Goal: Communication & Community: Answer question/provide support

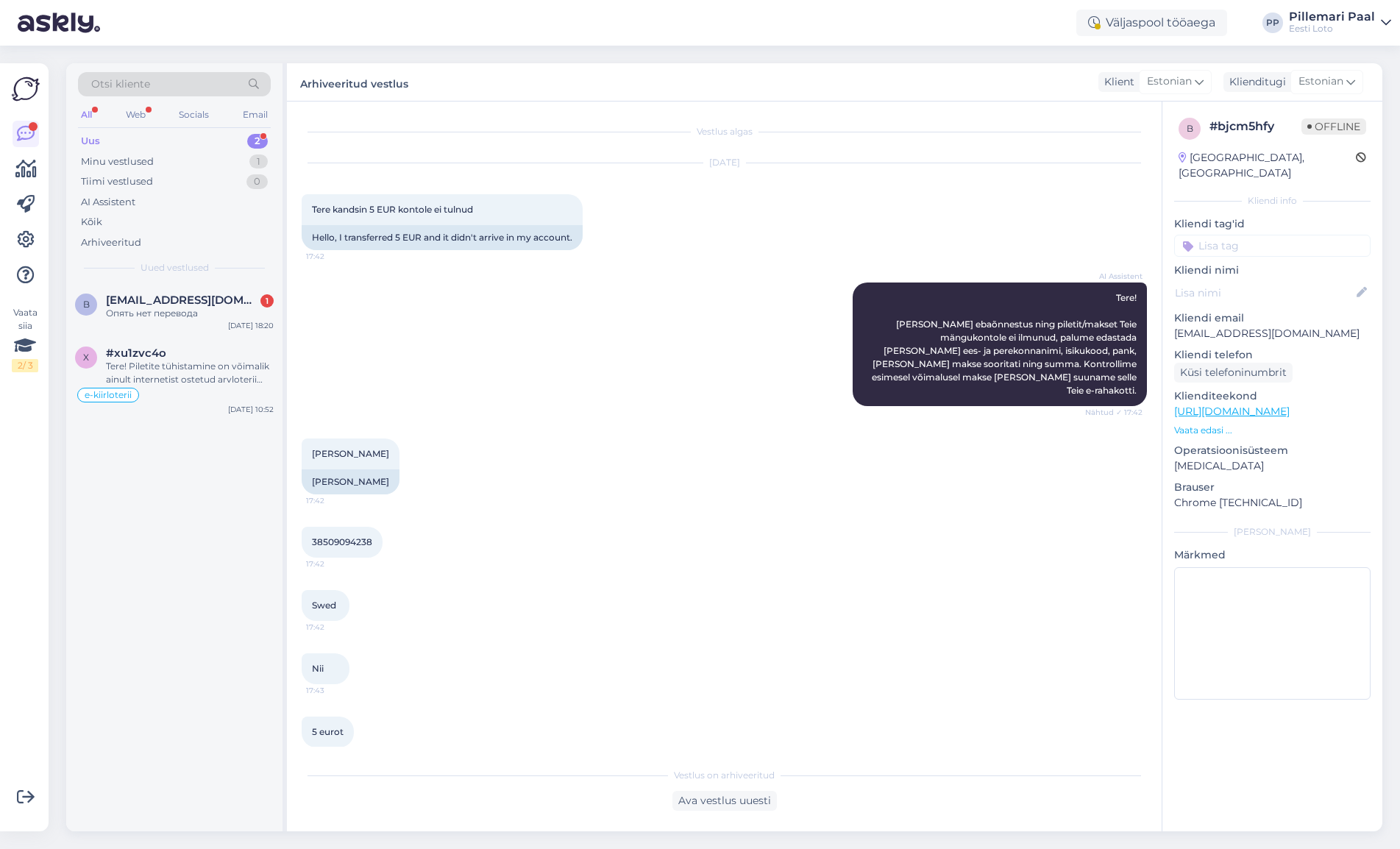
scroll to position [120, 0]
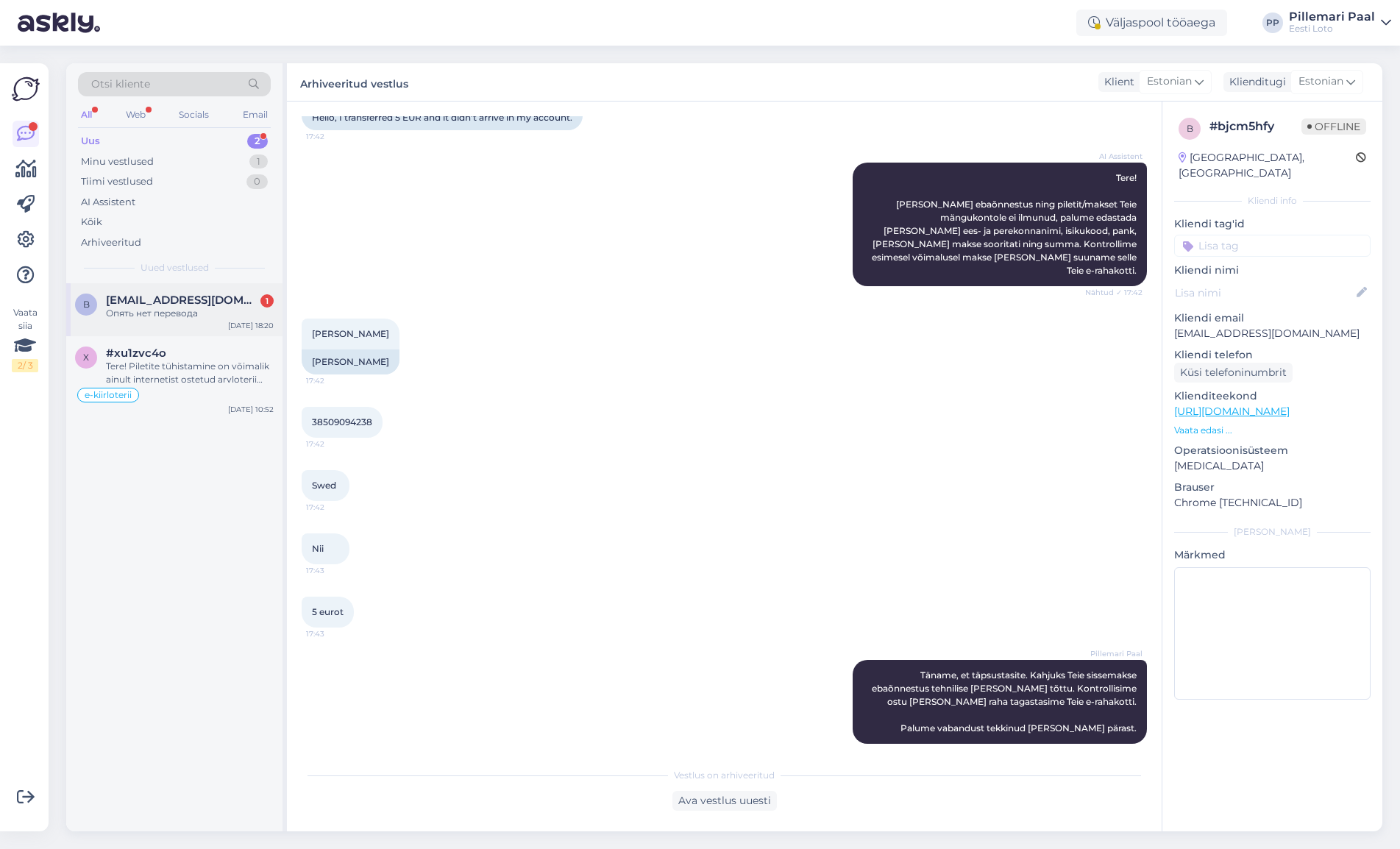
click at [182, 314] on div "Опять нет перевода" at bounding box center [189, 313] width 168 height 13
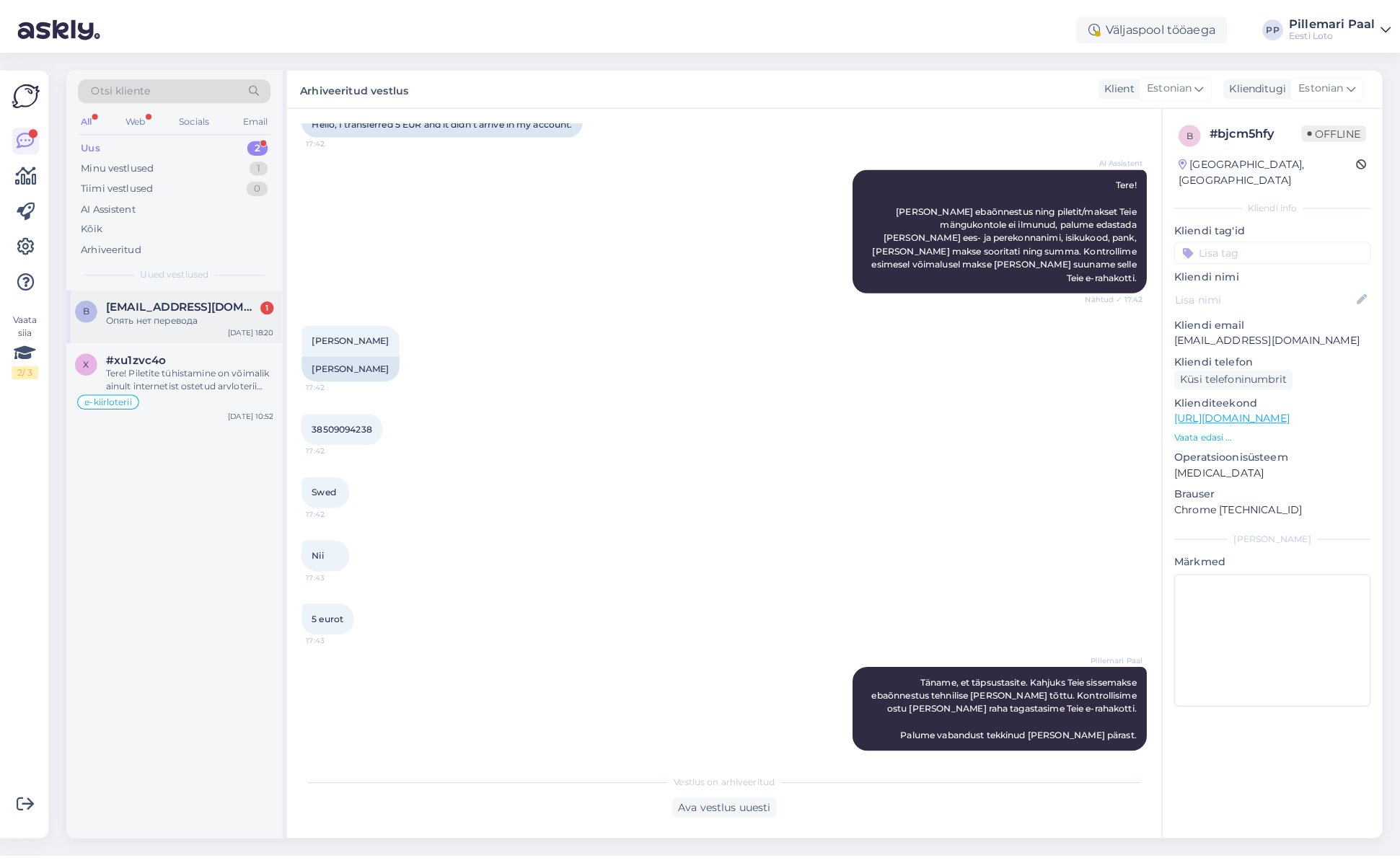
scroll to position [0, 0]
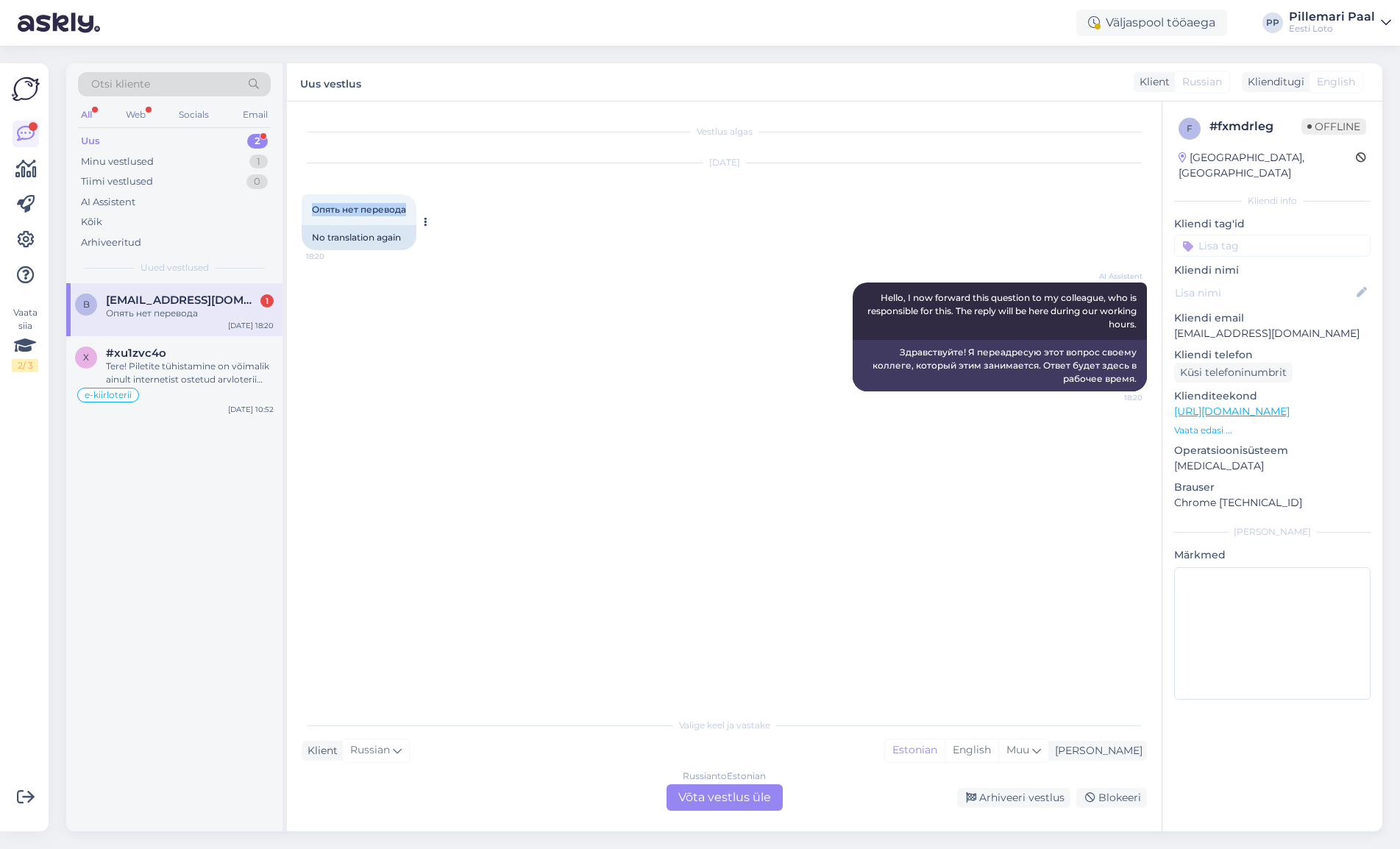
drag, startPoint x: 317, startPoint y: 210, endPoint x: 403, endPoint y: 209, distance: 86.0
click at [403, 209] on span "Опять нет перевода" at bounding box center [359, 209] width 94 height 11
click at [538, 374] on div "AI Assistent Hello, I now forward this question to my colleague, who is respons…" at bounding box center [724, 337] width 845 height 141
click at [731, 802] on div "Russian to Estonian Võta vestlus üle" at bounding box center [724, 798] width 116 height 27
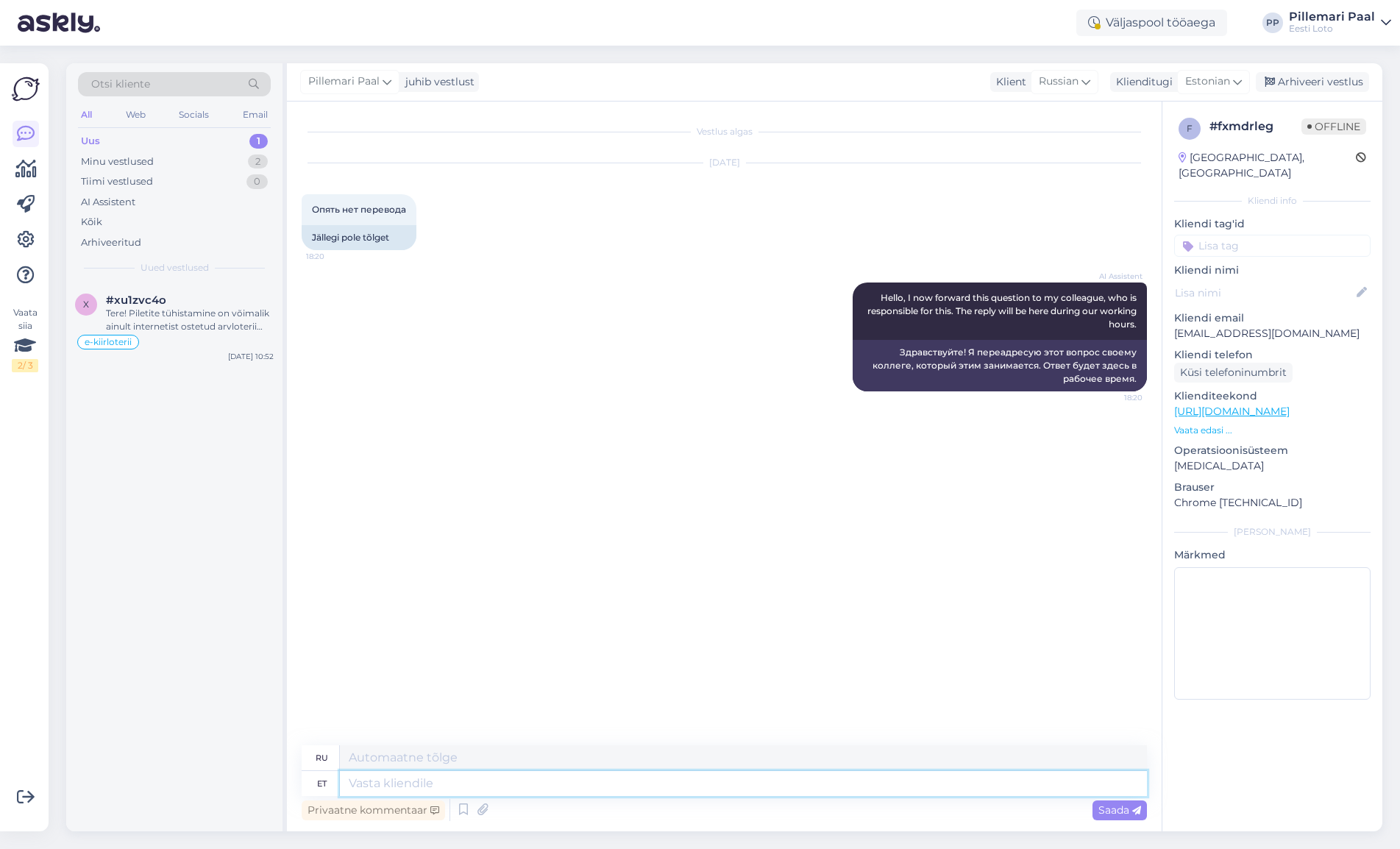
click at [678, 780] on textarea at bounding box center [743, 784] width 807 height 25
type textarea "Et"
type textarea "Что"
type textarea "Et saaksime"
type textarea "Чтобы мы могли"
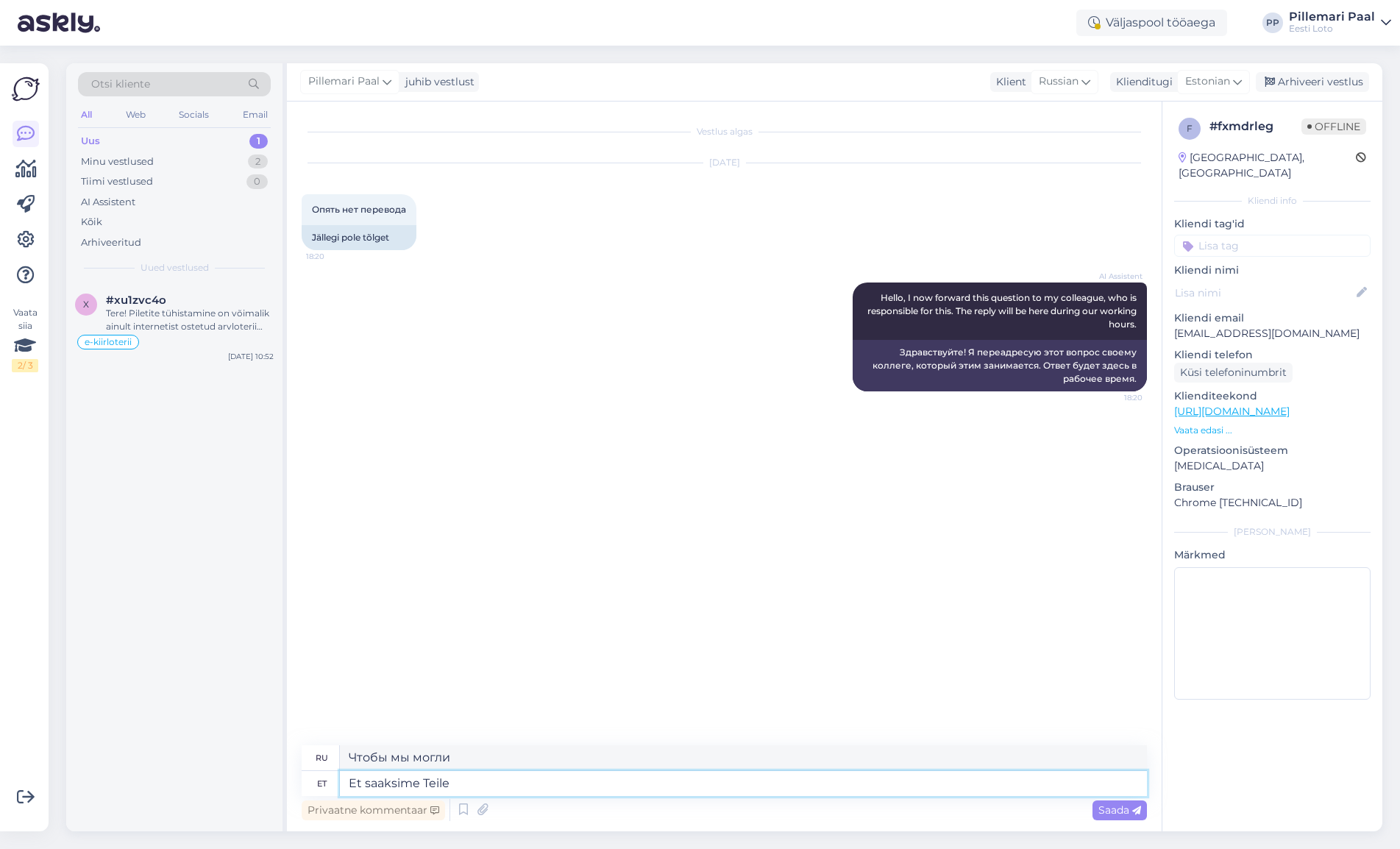
type textarea "Et saaksime Teile"
type textarea "Чтобы мы могли предоставить вам"
type textarea "Et saaksime Teile vastata,"
type textarea "Чтобы мы могли вам ответить,"
type textarea "Et saaksime Teile vastata, palun"
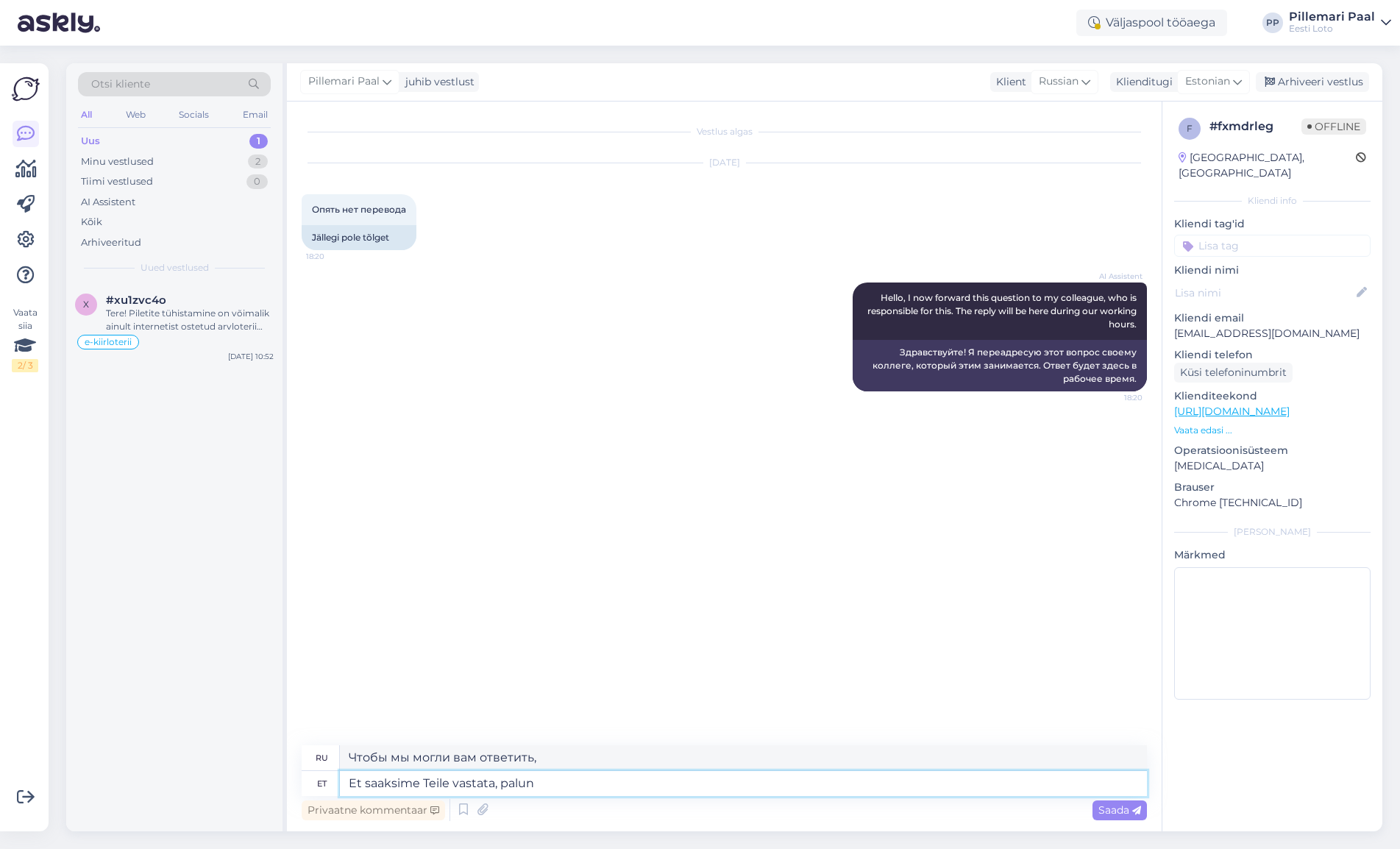
type textarea "Чтобы мы могли вам ответить, пожалуйста"
type textarea "Et saaksime Teile vastata, palun täpsustage o"
type textarea "Чтобы мы могли вам ответить, пожалуйста, уточните"
type textarea "Et saaksime Teile vastata, palun täpsustage oma k"
type textarea "Чтобы мы могли вам ответить, пожалуйста, укажите ваш"
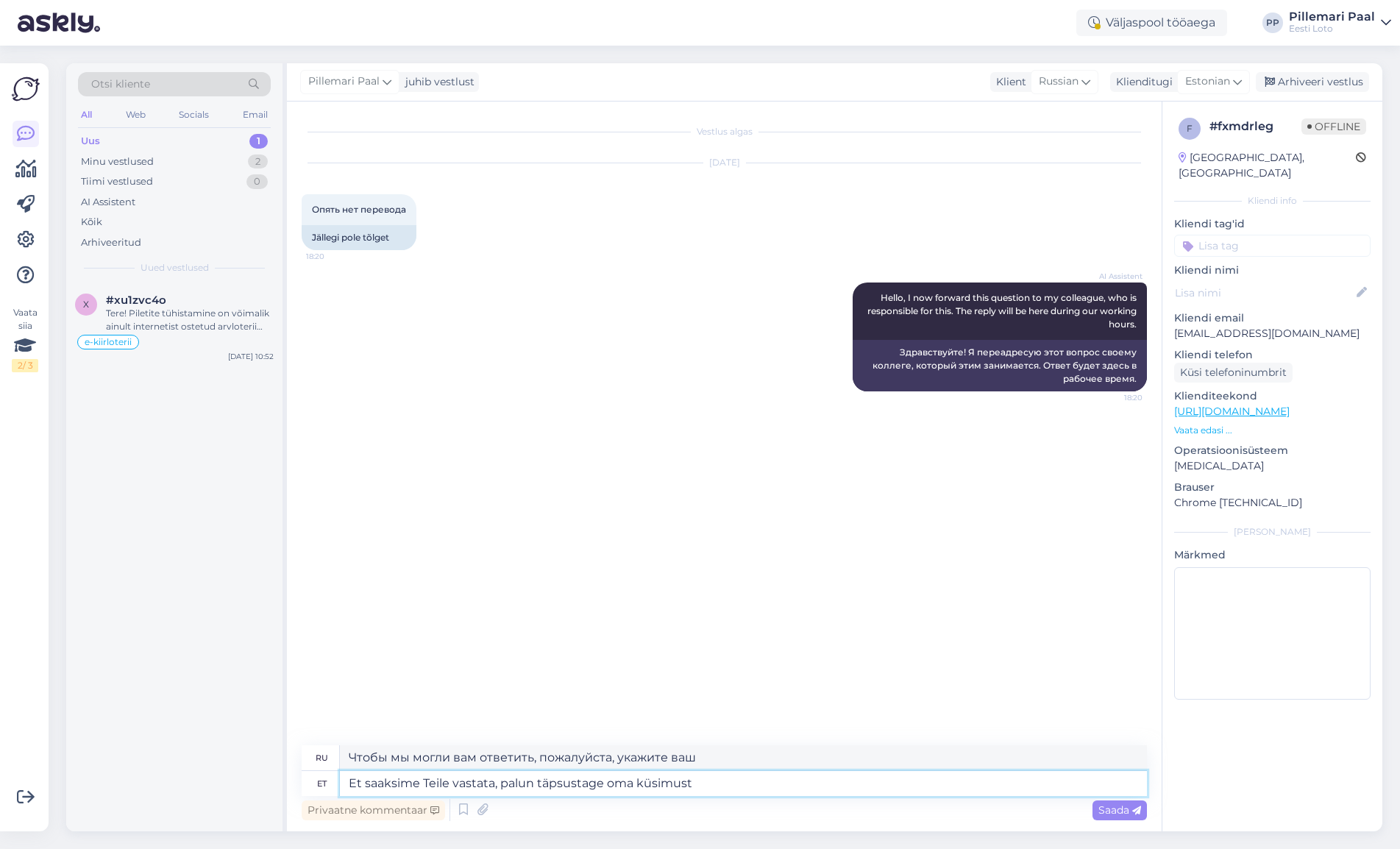
type textarea "Et saaksime Teile vastata, palun täpsustage oma küsimust."
type textarea "Чтобы мы могли вам ответить, пожалуйста, уточните свой вопрос."
click at [715, 784] on textarea "Et saaksime Teile vastata, palun täpsustage oma küsimust." at bounding box center [743, 784] width 807 height 25
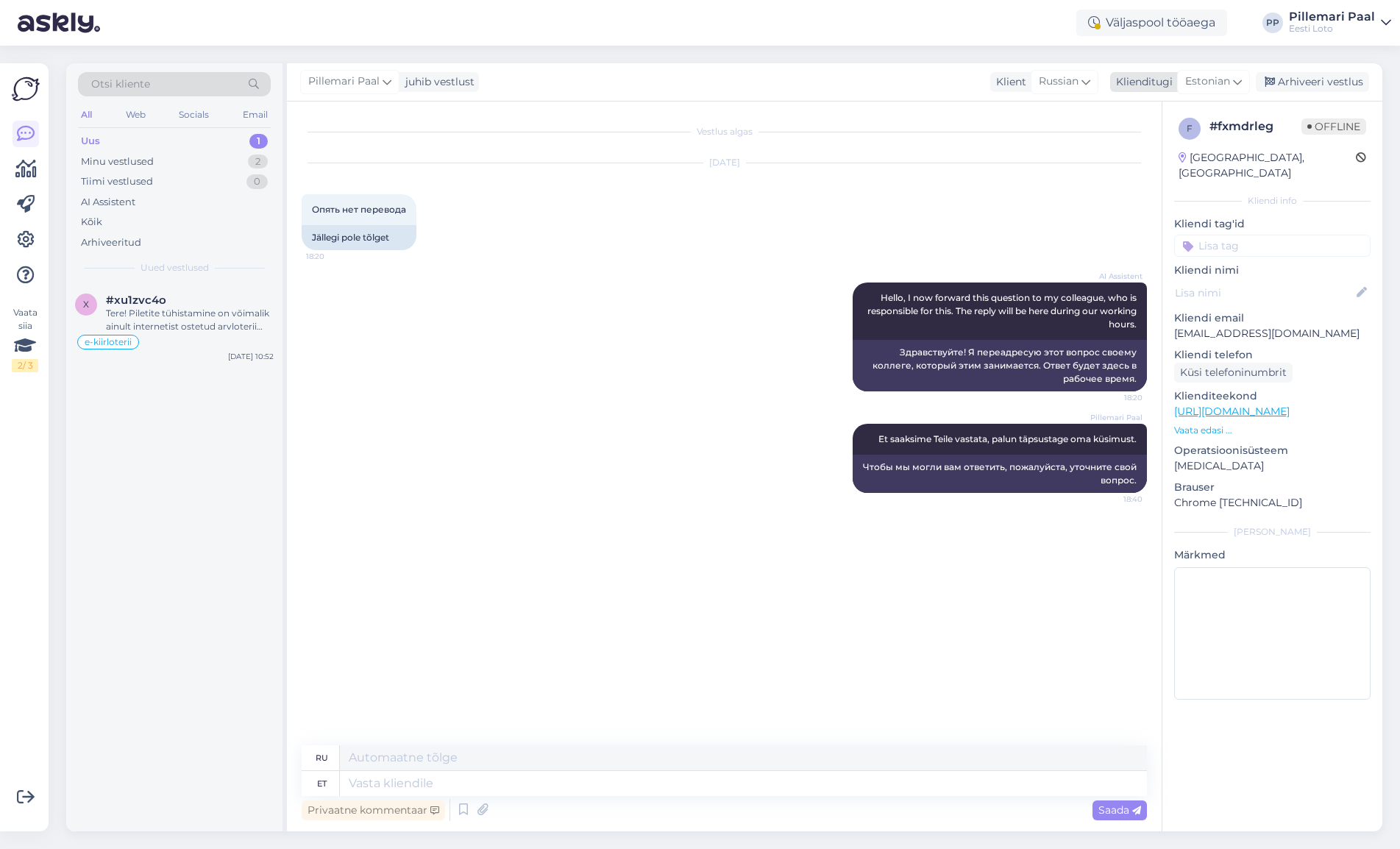
drag, startPoint x: 1303, startPoint y: 80, endPoint x: 1271, endPoint y: 74, distance: 32.6
click at [1303, 80] on div "Arhiveeri vestlus" at bounding box center [1312, 81] width 113 height 19
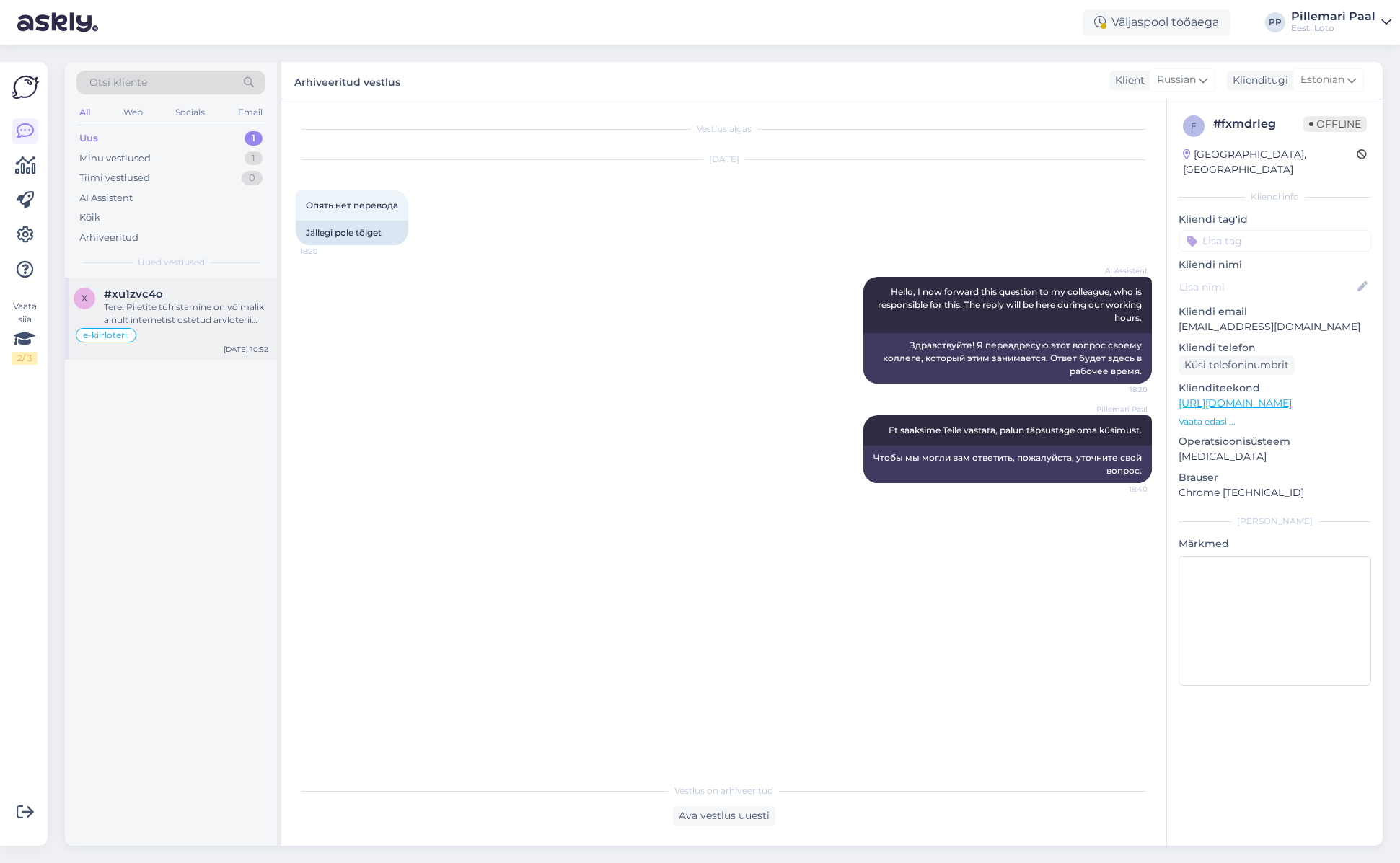
click at [142, 304] on div "Tere! Piletite tühistamine on võimalik ainult internetist ostetud arvloterii pi…" at bounding box center [186, 313] width 164 height 26
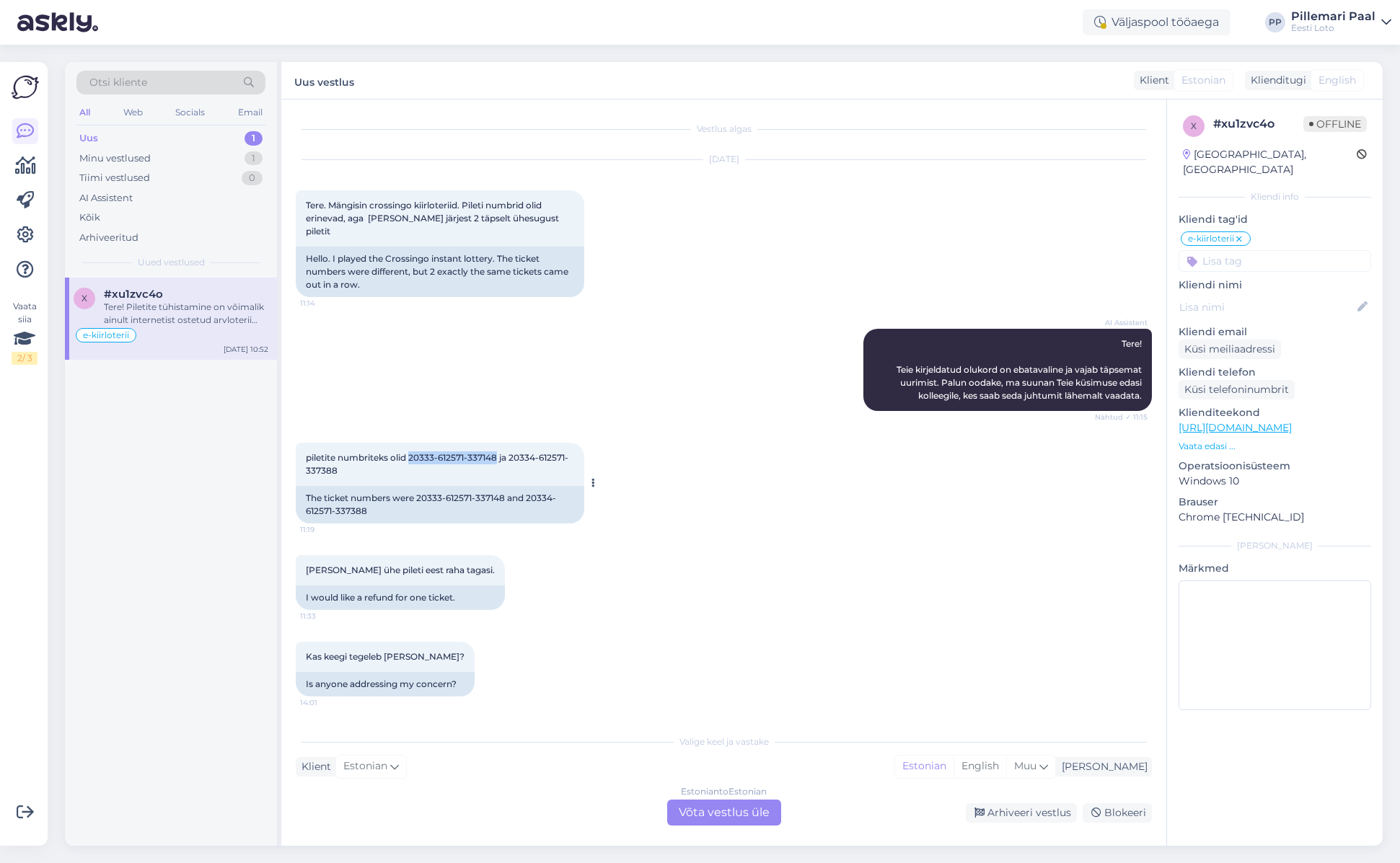
drag, startPoint x: 411, startPoint y: 446, endPoint x: 498, endPoint y: 449, distance: 87.1
click at [498, 453] on span "piletite numbriteks olid 20333-612571-337148 ja 20334-612571-337388" at bounding box center [436, 464] width 262 height 24
copy span "20333-612571-337148"
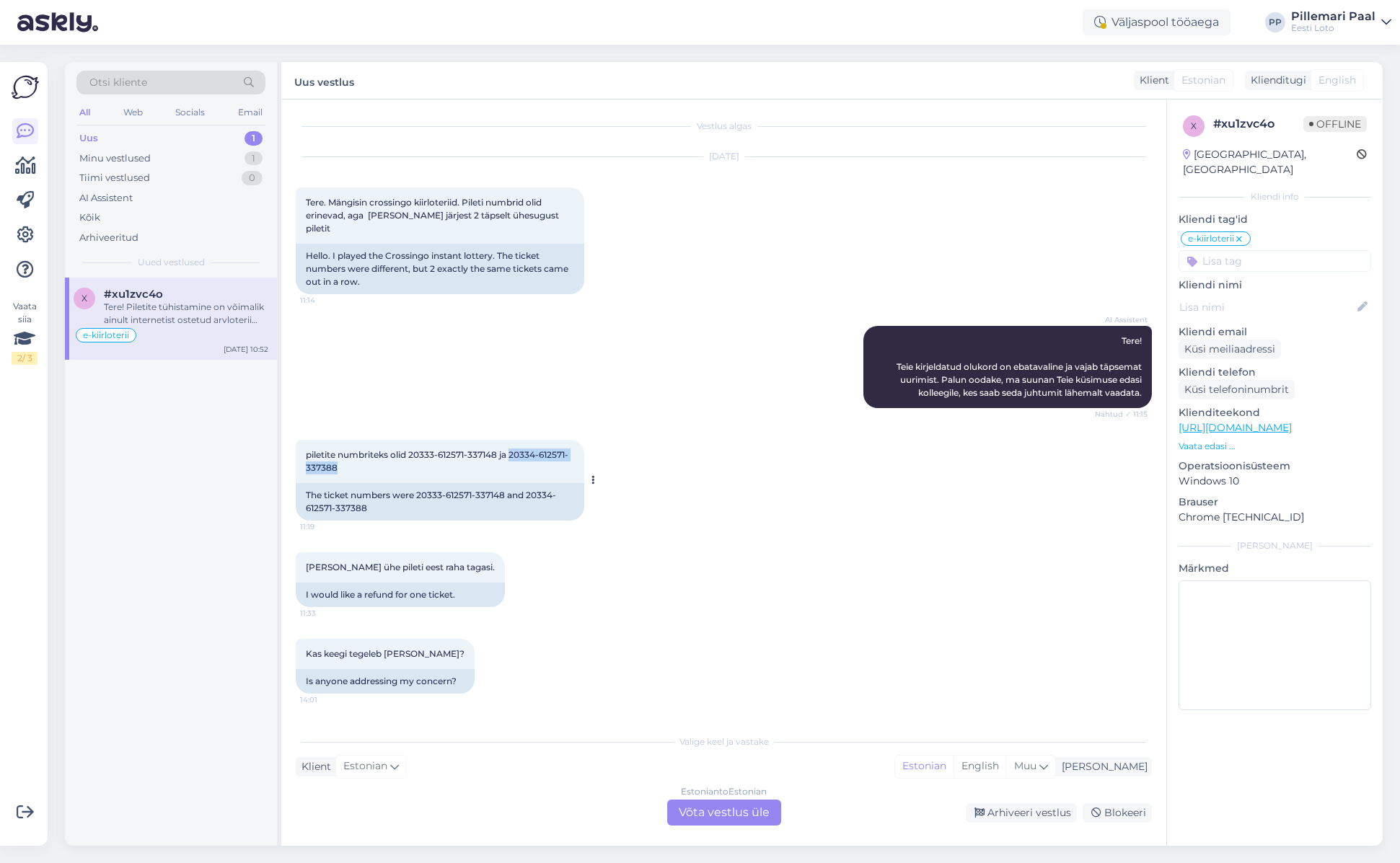
drag, startPoint x: 513, startPoint y: 446, endPoint x: 434, endPoint y: 456, distance: 79.6
click at [431, 457] on div "piletite numbriteks olid 20333-612571-337148 ja 20334-612571-337388 11:19" at bounding box center [439, 462] width 288 height 44
copy span "20334-612571-337388"
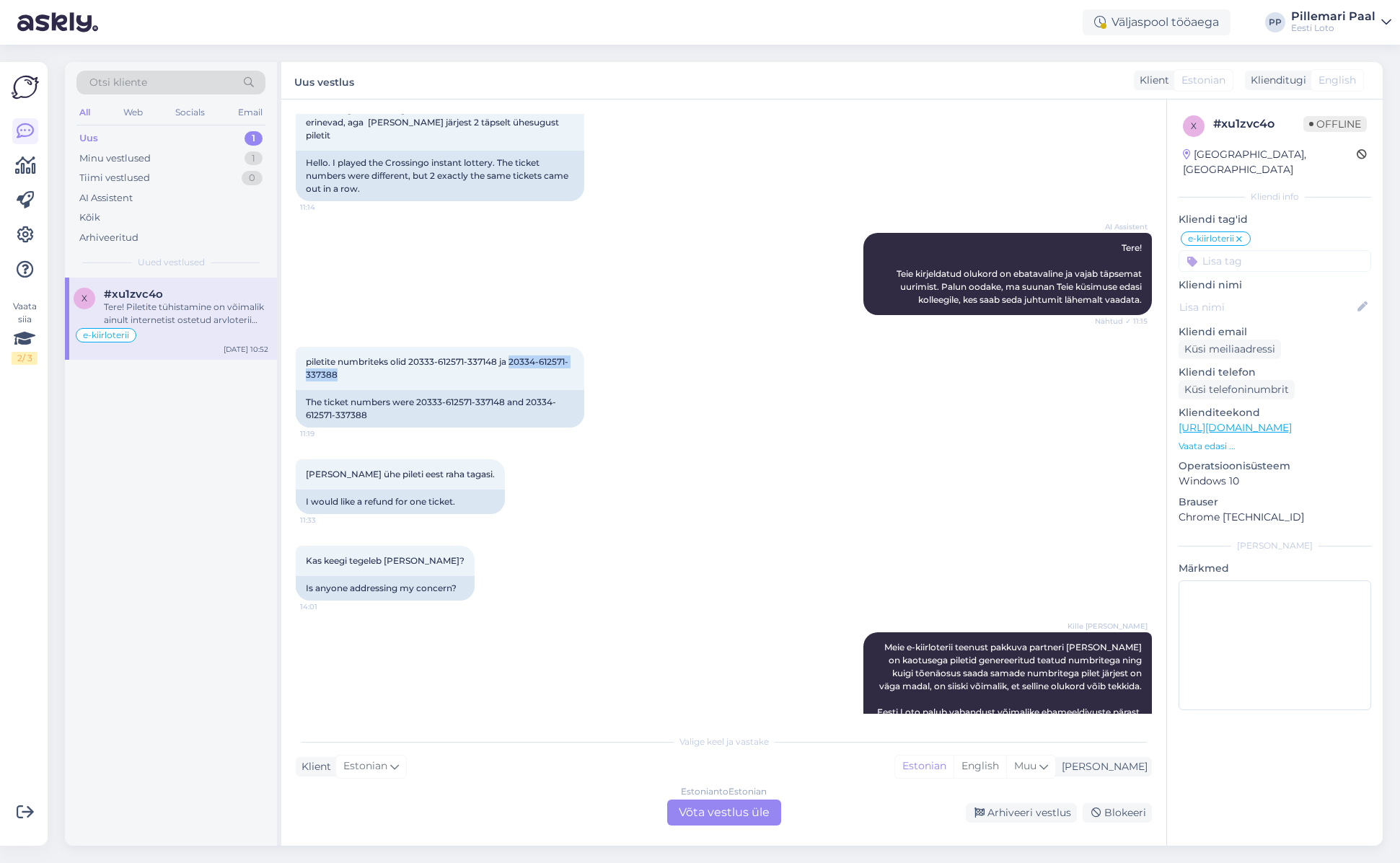
scroll to position [421, 0]
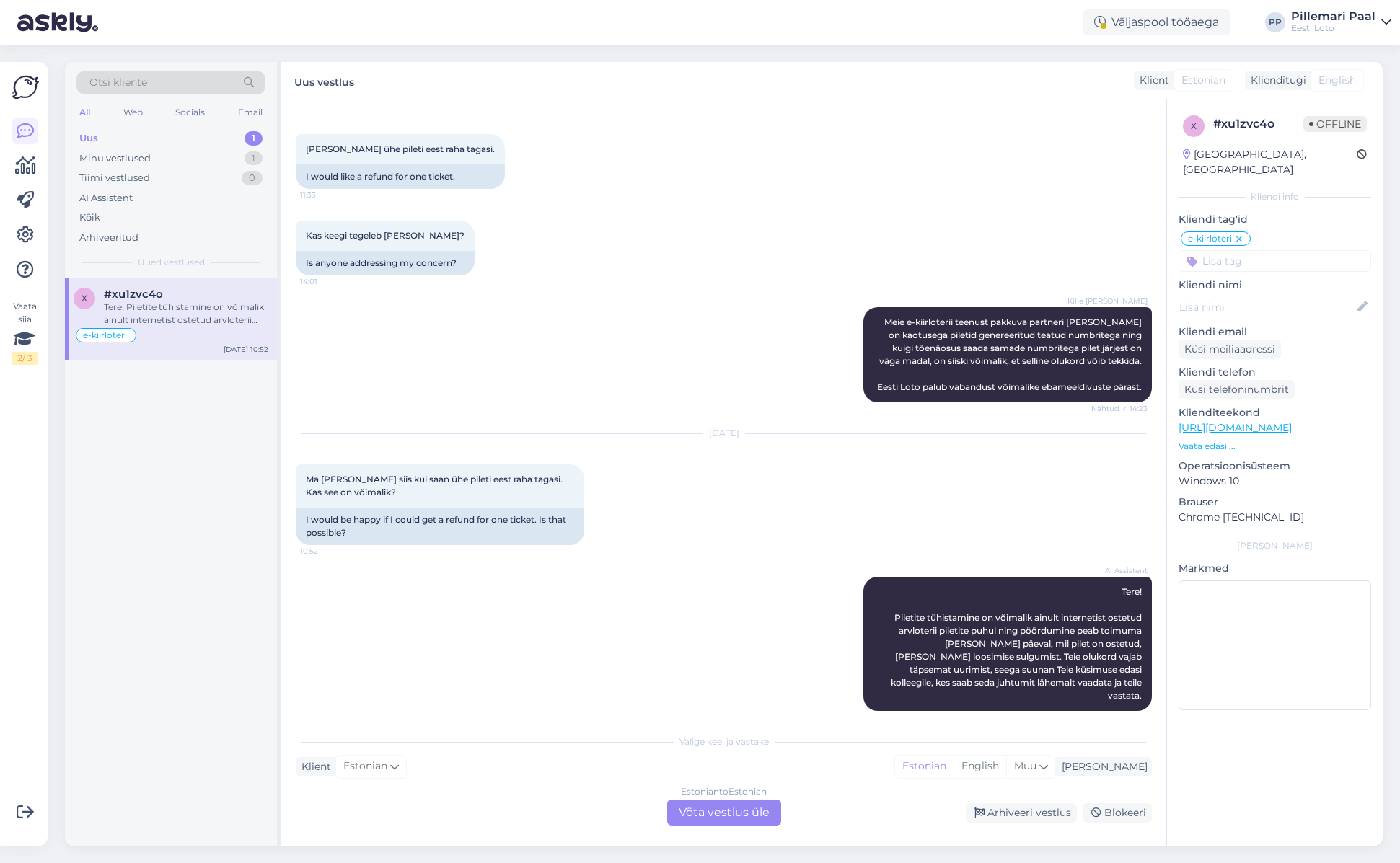
click at [731, 809] on div "Estonian to Estonian Võta vestlus üle" at bounding box center [724, 813] width 114 height 26
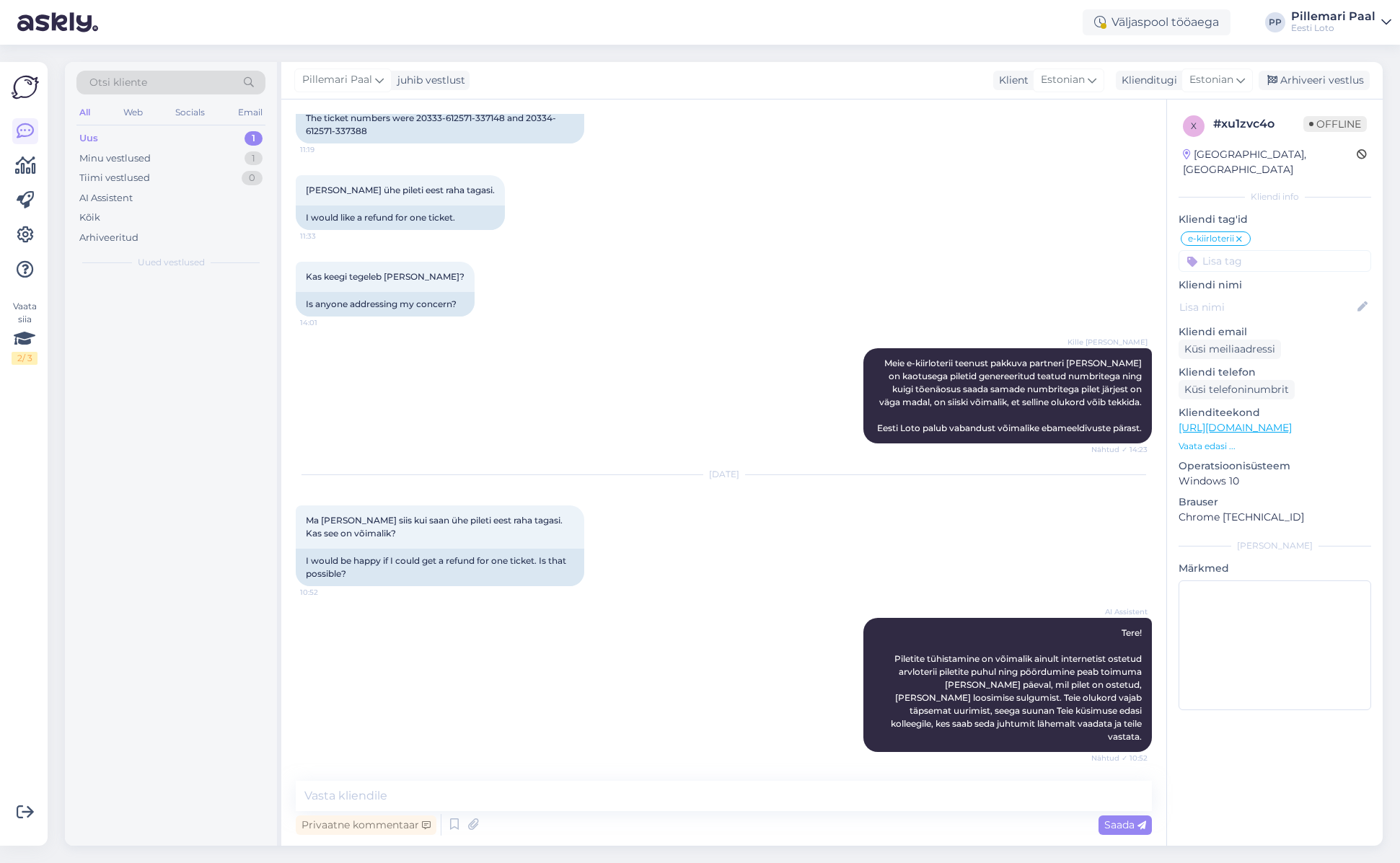
scroll to position [367, 0]
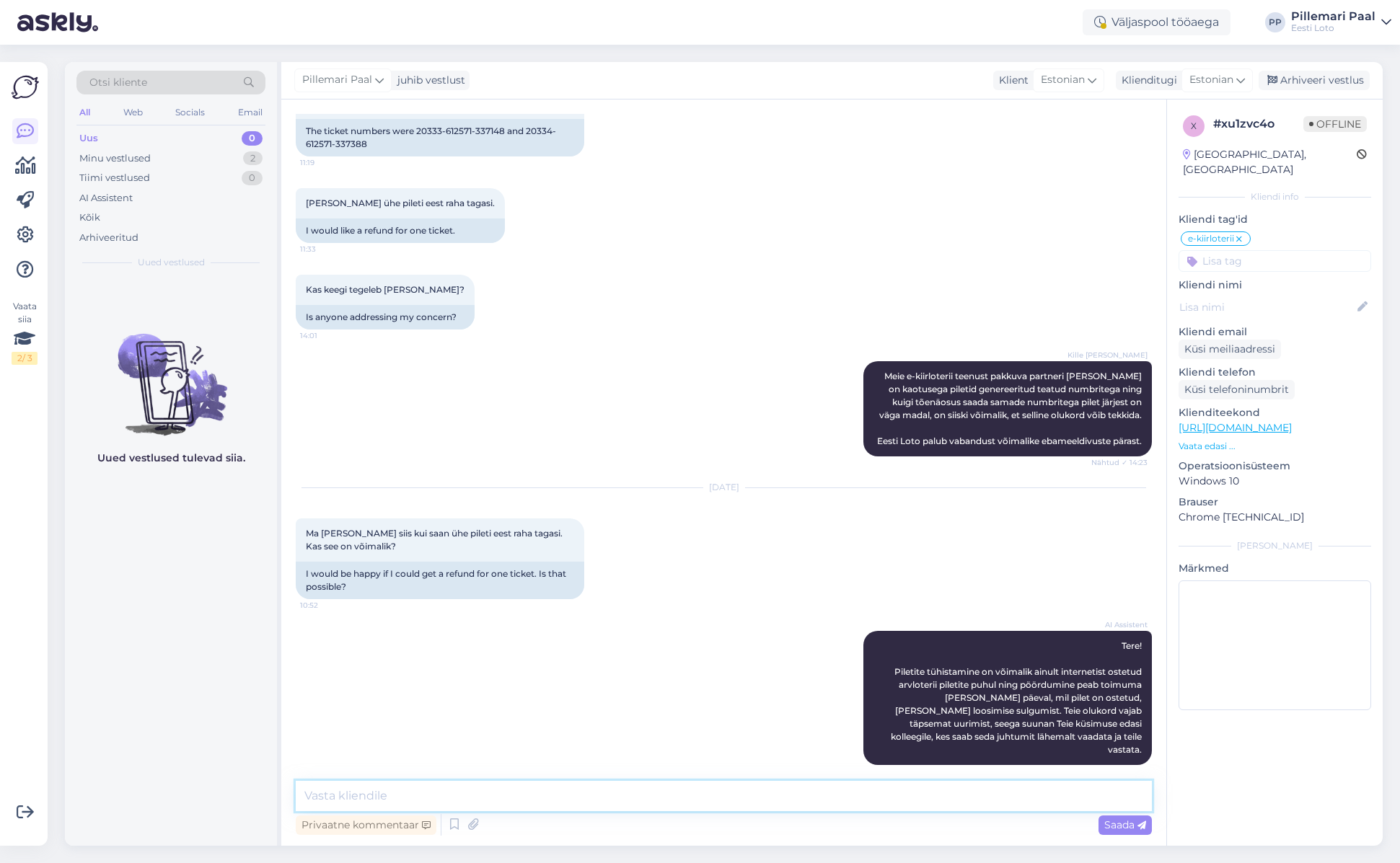
click at [527, 799] on textarea at bounding box center [724, 796] width 856 height 31
paste textarea "Oleme hetkel siiski otsustanud Teile kompenseerida ühe Kullapada pileti maksumu…"
click at [403, 796] on textarea "Oleme hetkel siiski otsustanud Teile kompenseerida ühe Kullapada pileti maksumu…" at bounding box center [724, 796] width 856 height 31
click at [588, 793] on textarea "Oleme otsustanud Teile kompenseerida ühe Kullapada pileti maksumuse. Tagastame …" at bounding box center [724, 796] width 856 height 31
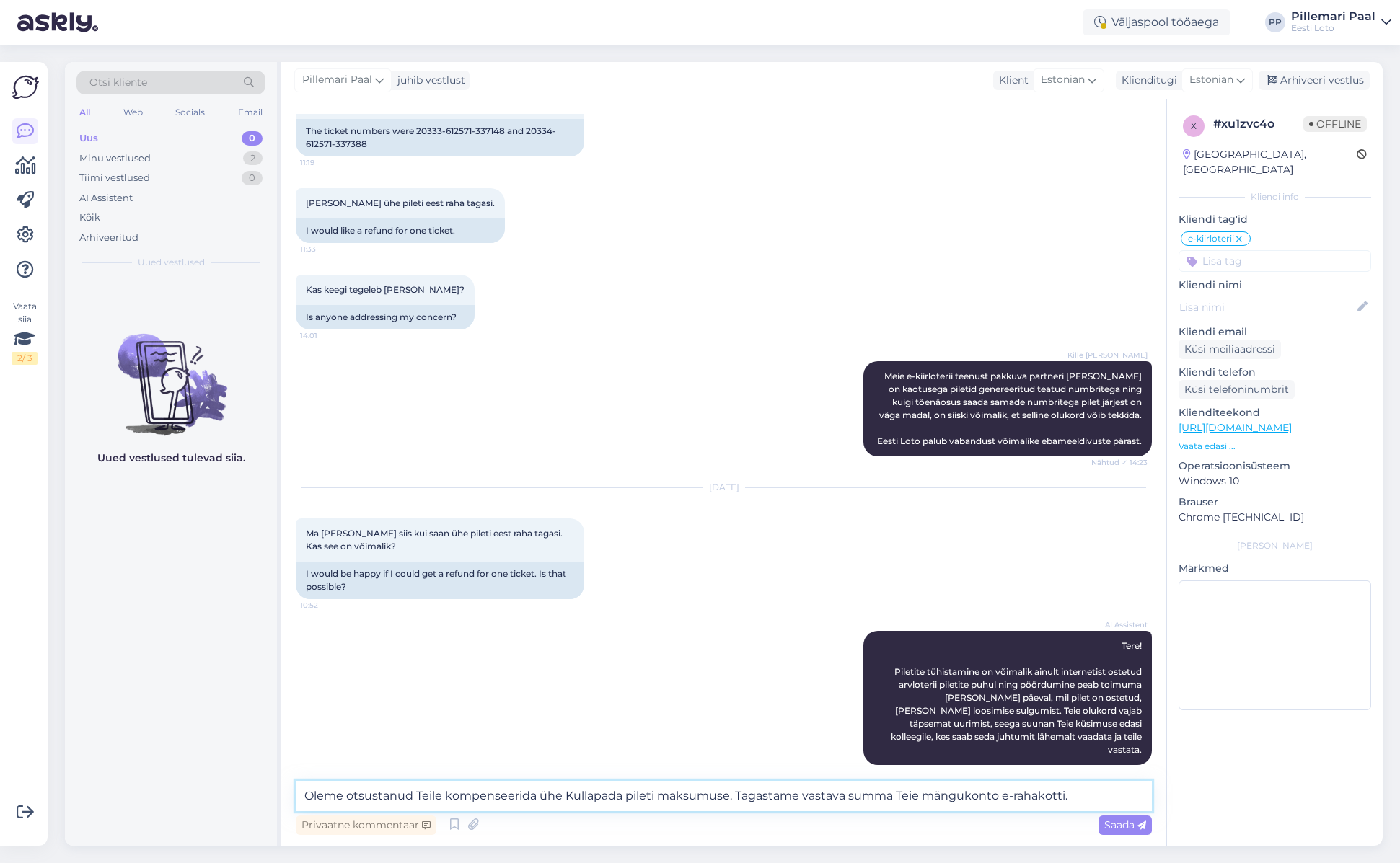
click at [588, 793] on textarea "Oleme otsustanud Teile kompenseerida ühe Kullapada pileti maksumuse. Tagastame …" at bounding box center [724, 796] width 856 height 31
paste textarea "Crossingo"
click at [1071, 797] on textarea "Oleme otsustanud Teile kompenseerida ühe Crossingo pileti maksumuse. Tagastame …" at bounding box center [724, 796] width 856 height 31
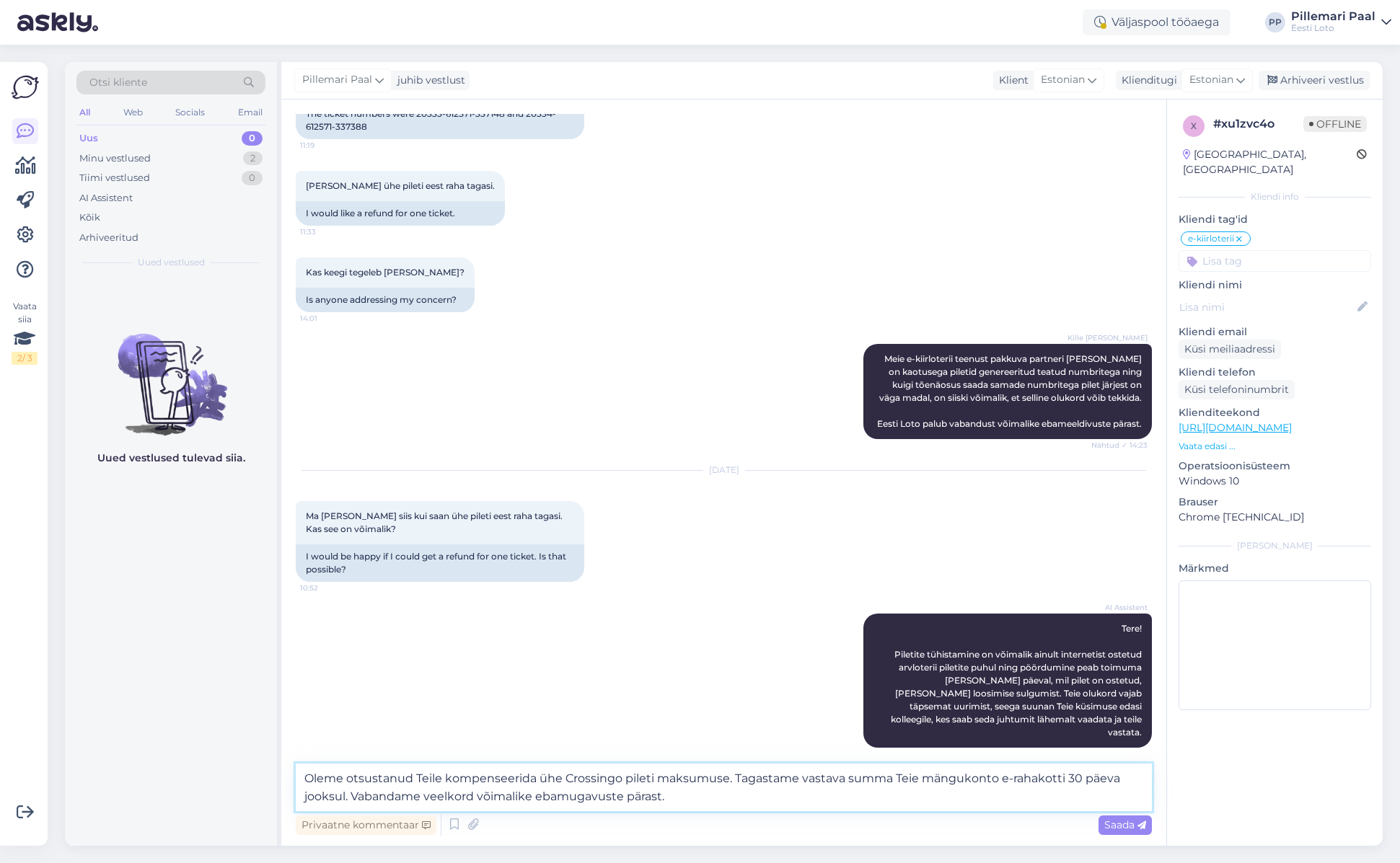
drag, startPoint x: 621, startPoint y: 797, endPoint x: 564, endPoint y: 797, distance: 57.0
click at [559, 796] on textarea "Oleme otsustanud Teile kompenseerida ühe Crossingo pileti maksumuse. Tagastame …" at bounding box center [724, 787] width 856 height 47
drag, startPoint x: 726, startPoint y: 797, endPoint x: 999, endPoint y: 768, distance: 274.5
click at [726, 797] on textarea "Oleme otsustanud Teile kompenseerida ühe Crossingo pileti maksumuse. Tagastame …" at bounding box center [724, 787] width 856 height 47
type textarea "Oleme otsustanud Teile kompenseerida ühe Crossingo pileti maksumuse. Tagastame …"
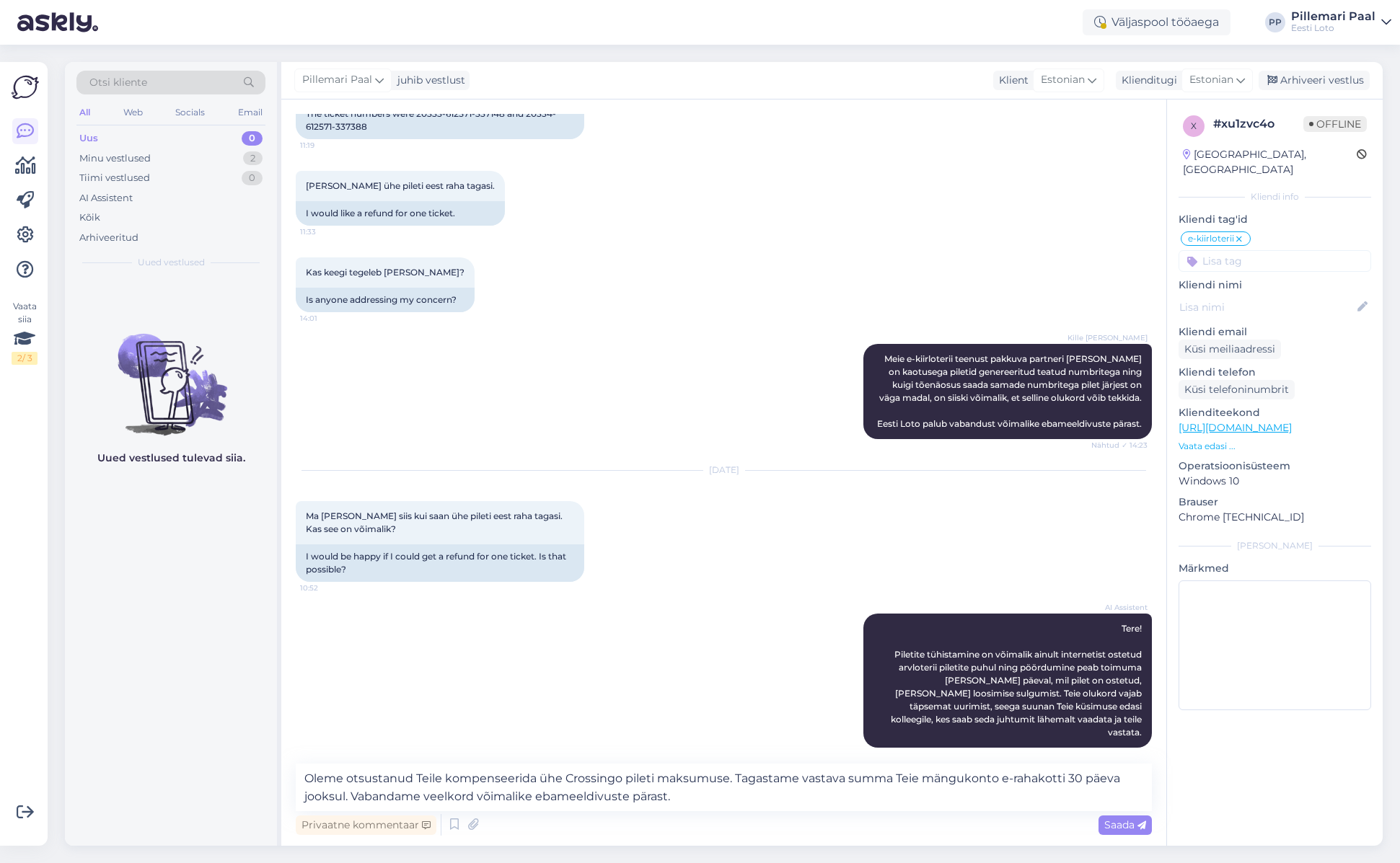
click at [1129, 820] on span "Saada" at bounding box center [1125, 825] width 42 height 13
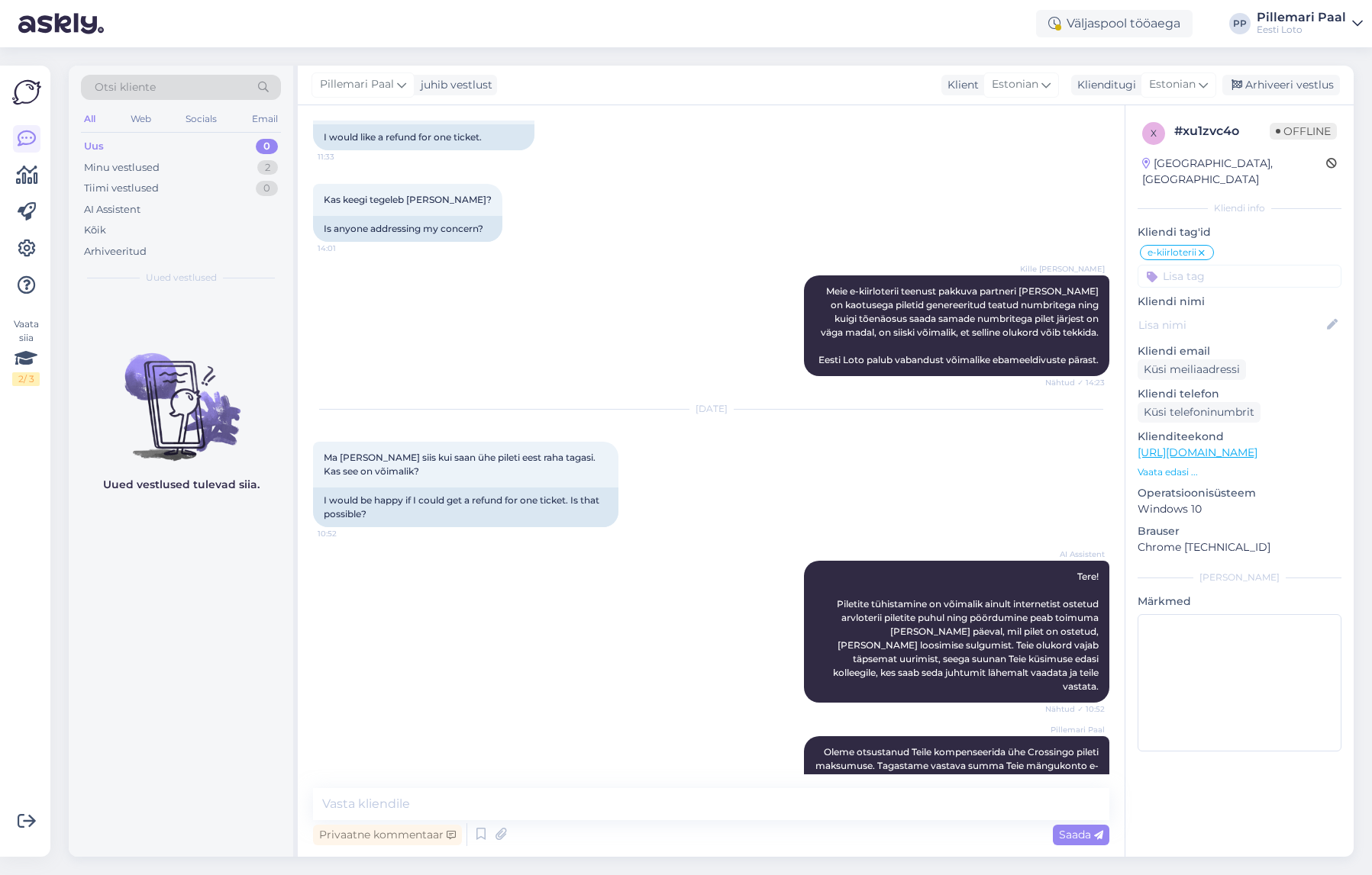
scroll to position [514, 0]
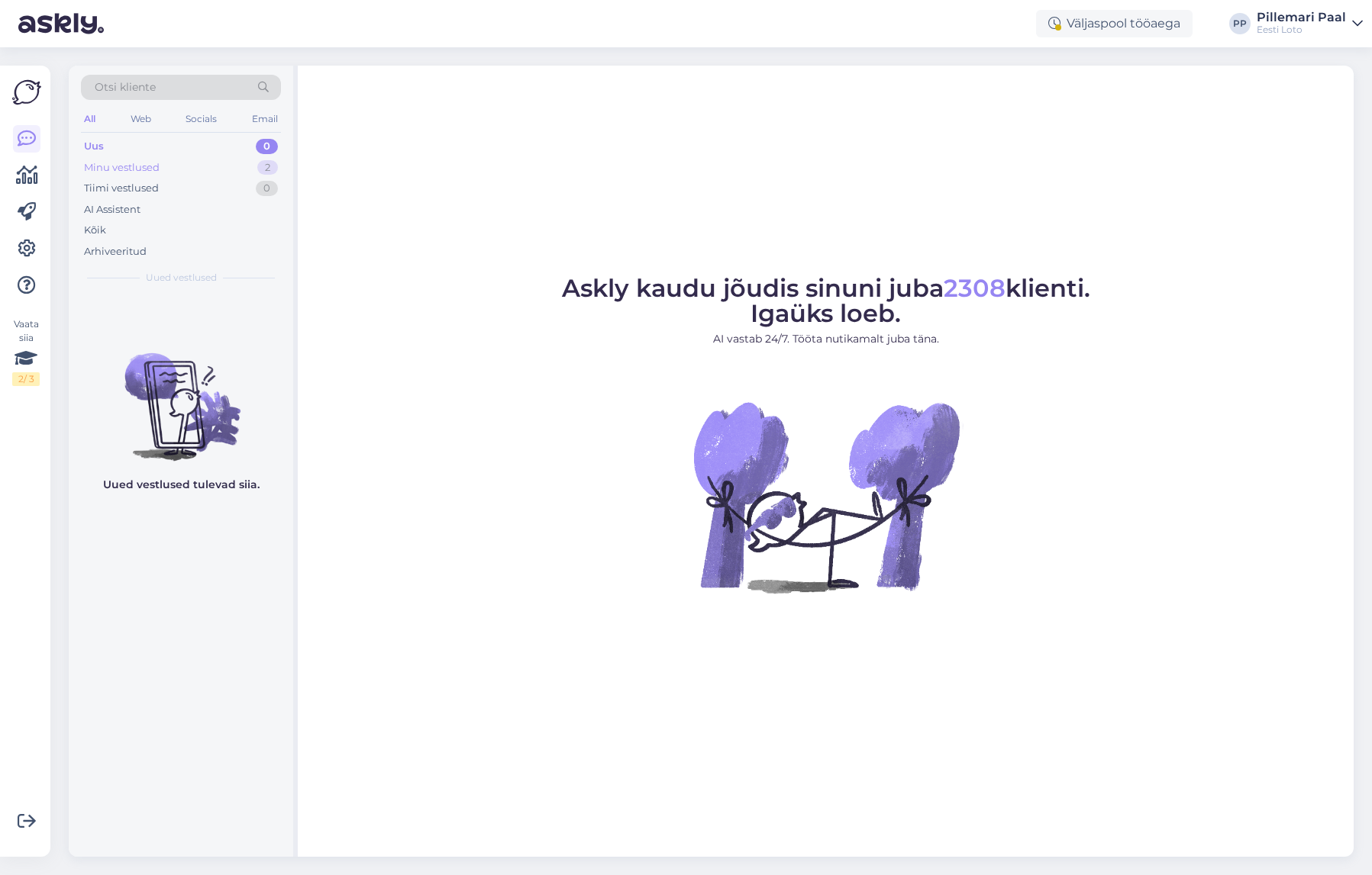
click at [129, 167] on div "Minu vestlused" at bounding box center [121, 167] width 75 height 15
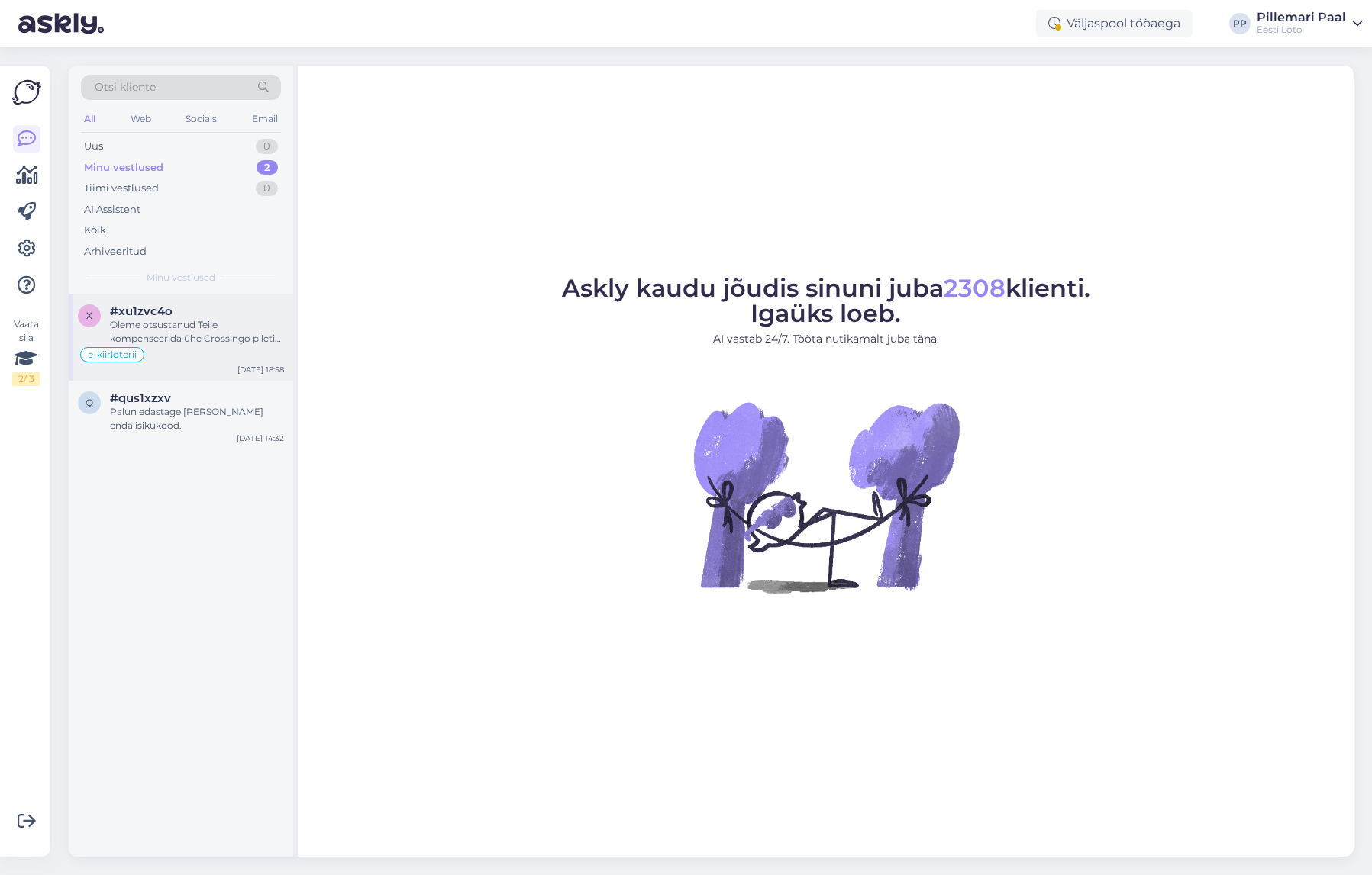
click at [196, 324] on div "Oleme otsustanud Teile kompenseerida ühe Crossingo pileti maksumuse. Tagastame …" at bounding box center [197, 332] width 174 height 27
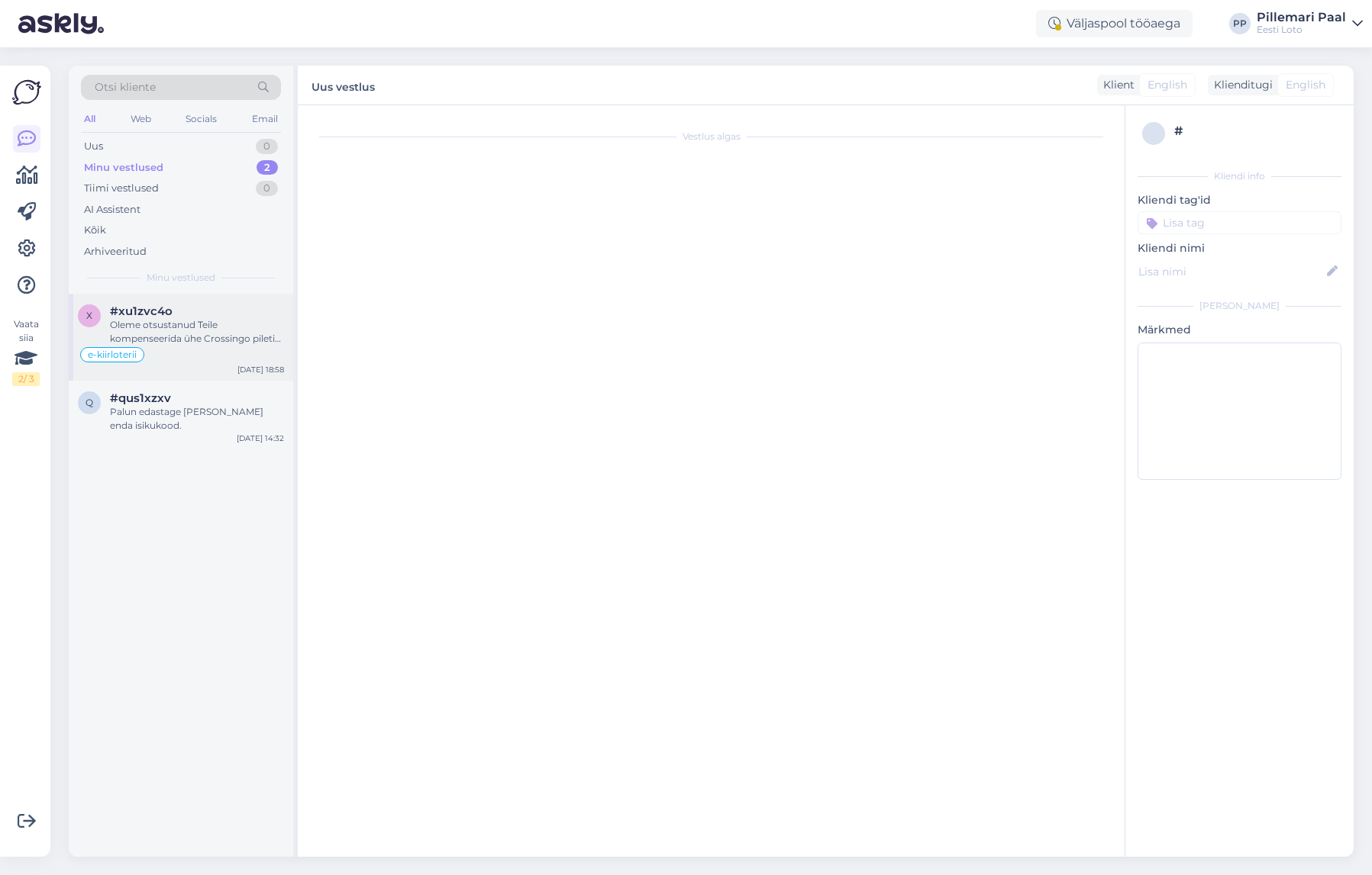
scroll to position [534, 0]
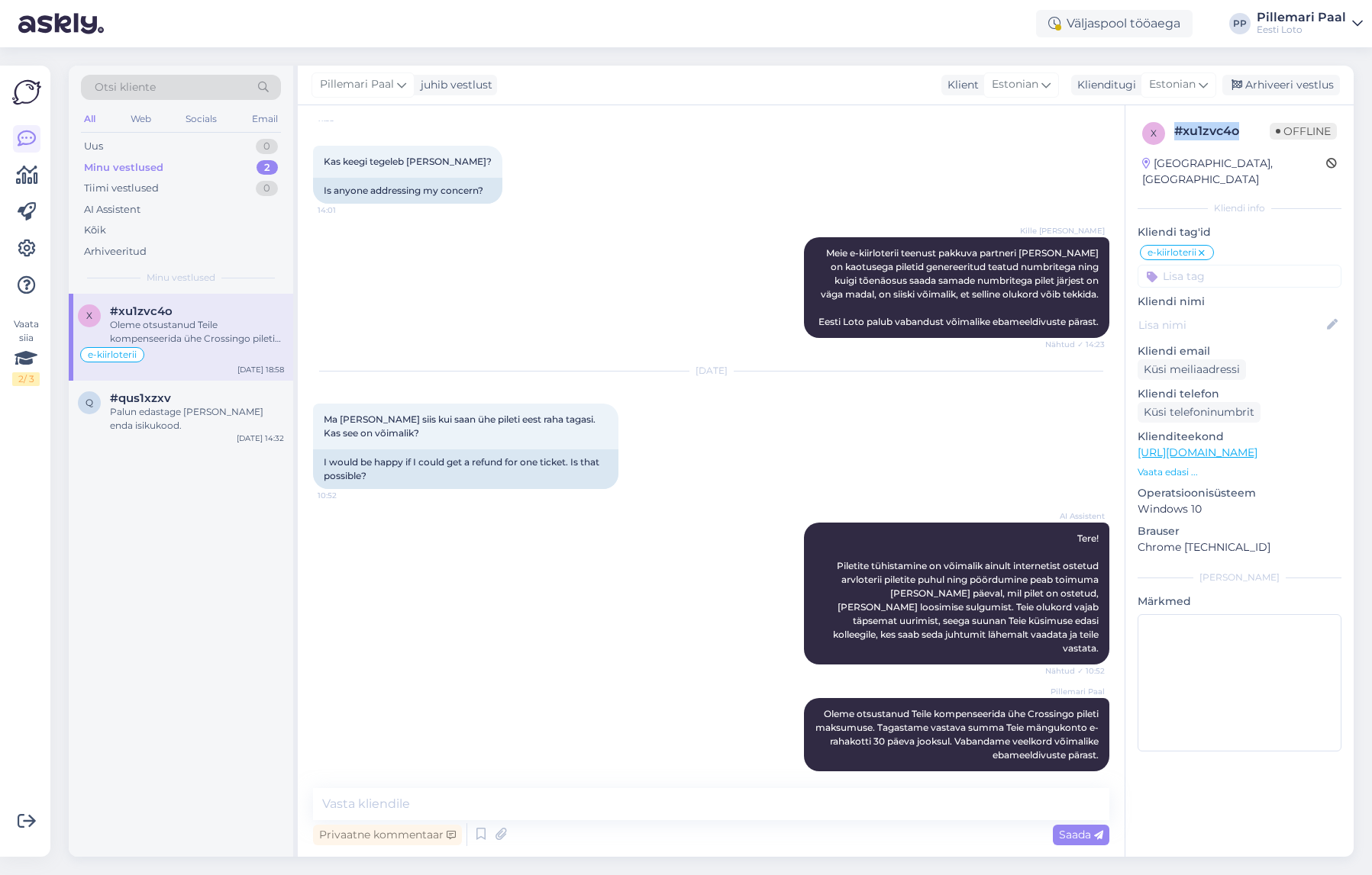
drag, startPoint x: 1239, startPoint y: 133, endPoint x: 1175, endPoint y: 133, distance: 64.0
click at [1175, 133] on div "# xu1zvc4o" at bounding box center [1222, 131] width 95 height 19
copy div "# xu1zvc4o"
click at [1256, 72] on div "Pillemari Paal juhib vestlust Klient Estonian Klienditugi Estonian Arhiveeri ve…" at bounding box center [825, 85] width 1056 height 40
click at [1256, 79] on div "Arhiveeri vestlus" at bounding box center [1281, 84] width 117 height 20
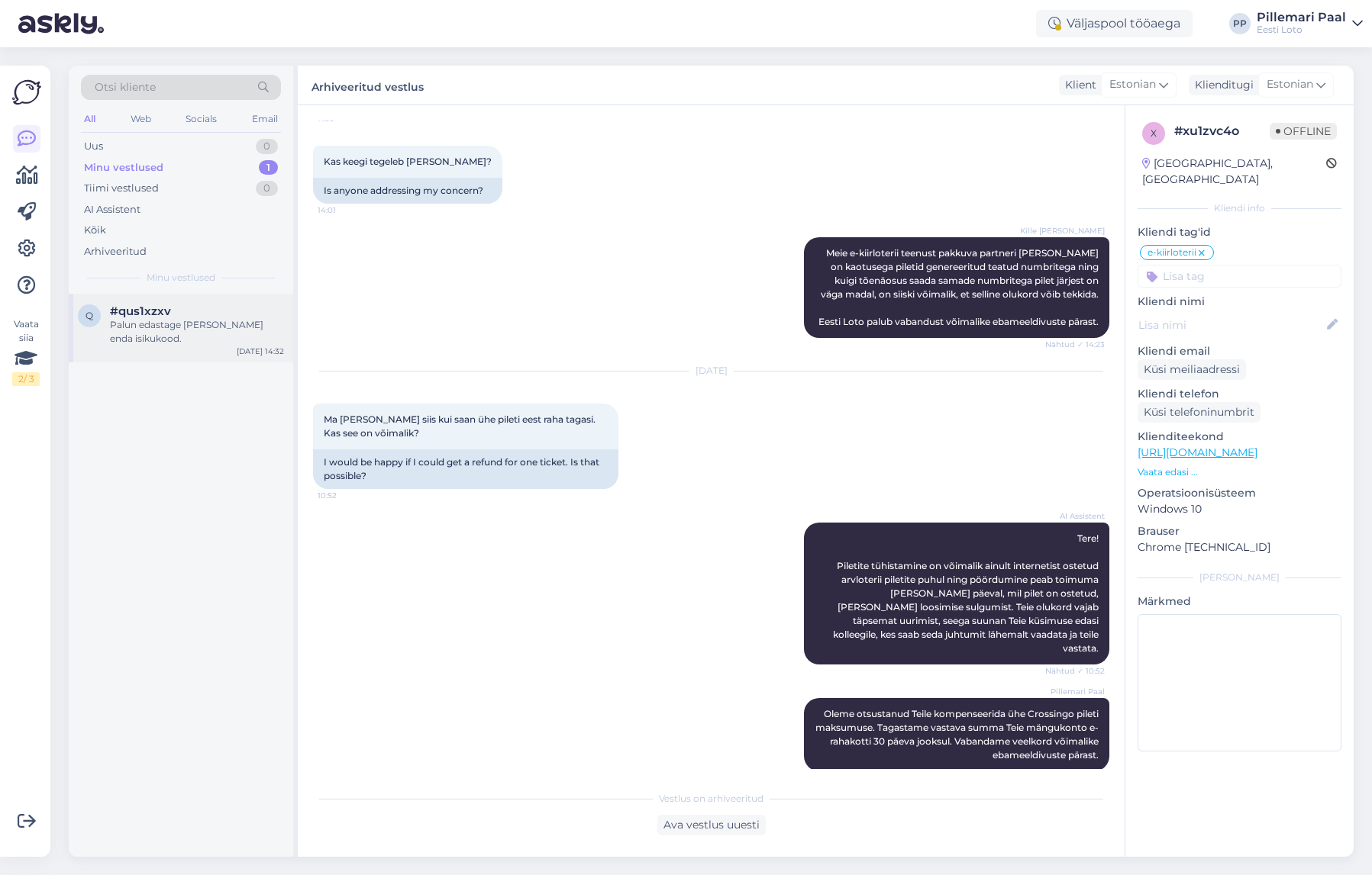
click at [168, 332] on div "Palun edastage meile ka enda isikukood." at bounding box center [197, 332] width 174 height 27
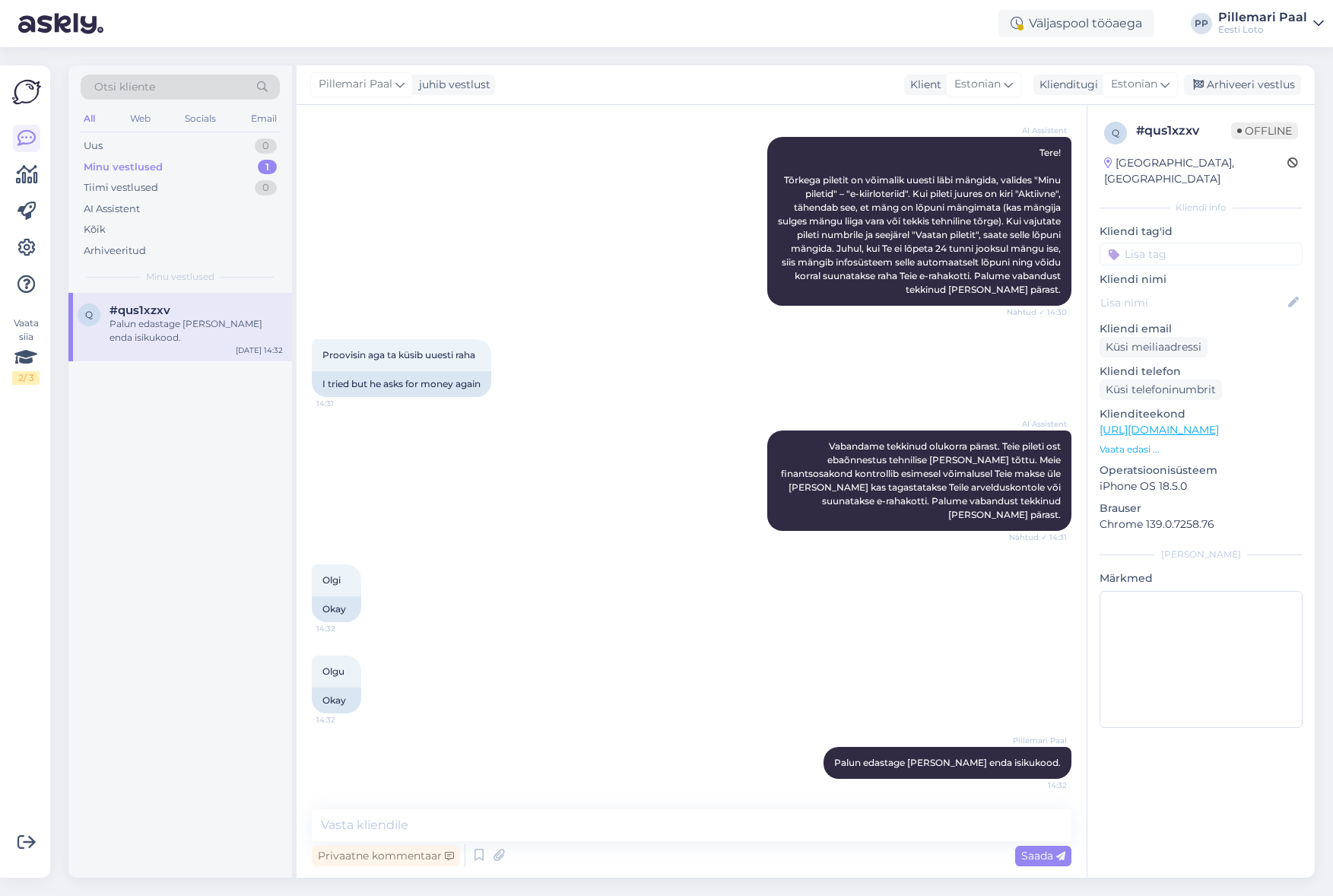
scroll to position [168, 0]
